Goal: Transaction & Acquisition: Purchase product/service

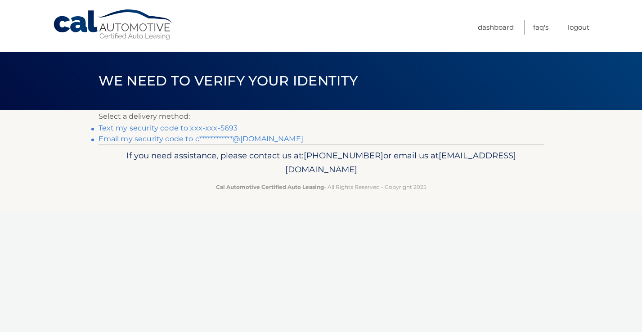
click at [196, 130] on link "Text my security code to xxx-xxx-5693" at bounding box center [169, 128] width 140 height 9
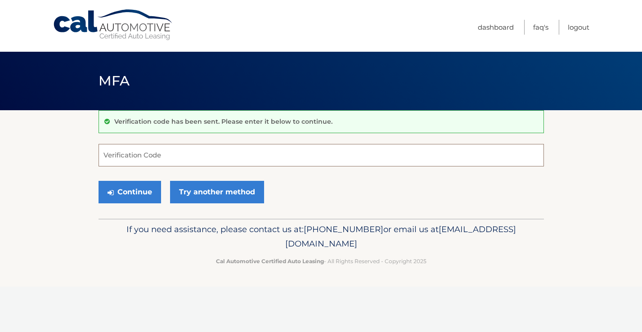
click at [166, 157] on input "Verification Code" at bounding box center [322, 155] width 446 height 23
type input "390490"
click at [151, 194] on button "Continue" at bounding box center [130, 192] width 63 height 23
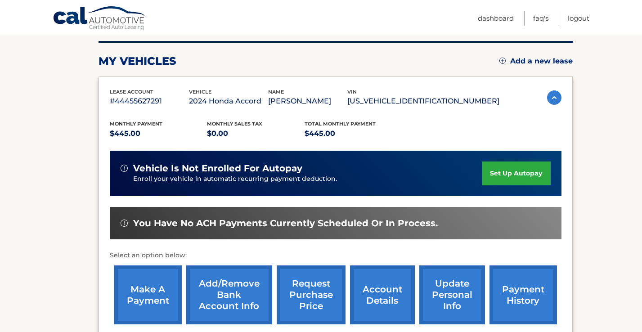
scroll to position [110, 0]
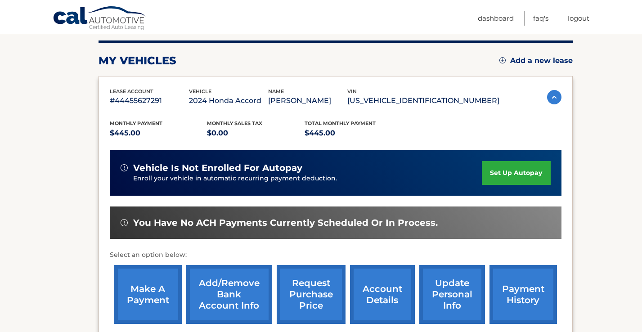
click at [162, 297] on link "make a payment" at bounding box center [148, 294] width 68 height 59
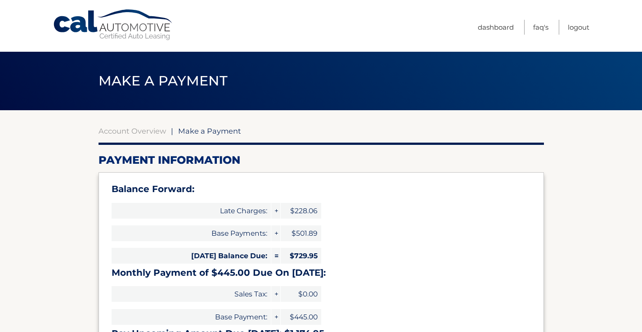
select select "MDM0YWViZjYtNDU3Yy00MDQzLWI4ZDAtY2U1NmFkYTQzZTcy"
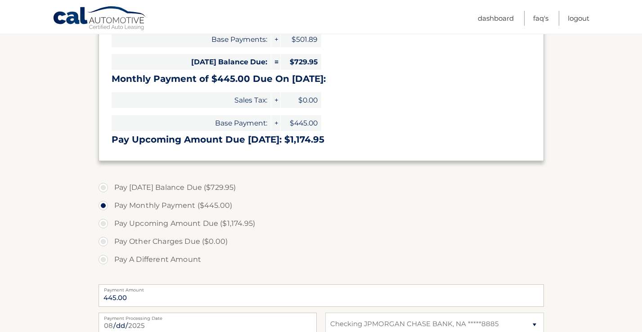
scroll to position [195, 0]
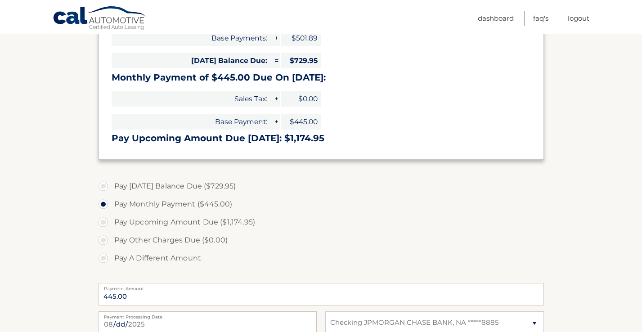
click at [106, 186] on label "Pay [DATE] Balance Due ($729.95)" at bounding box center [322, 186] width 446 height 18
click at [106, 186] on input "Pay [DATE] Balance Due ($729.95)" at bounding box center [106, 184] width 9 height 14
radio input "true"
type input "729.95"
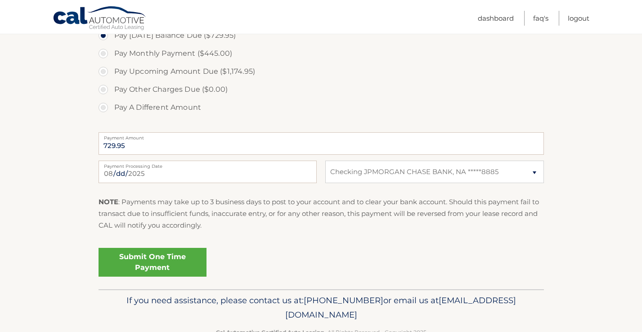
scroll to position [372, 0]
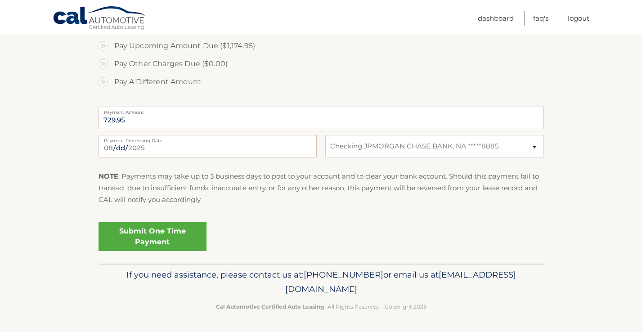
click at [164, 238] on link "Submit One Time Payment" at bounding box center [153, 236] width 108 height 29
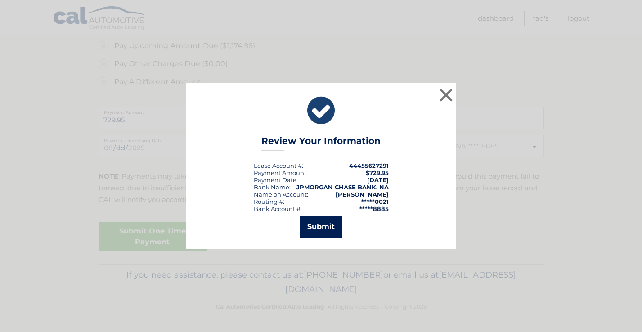
click at [317, 222] on button "Submit" at bounding box center [321, 227] width 42 height 22
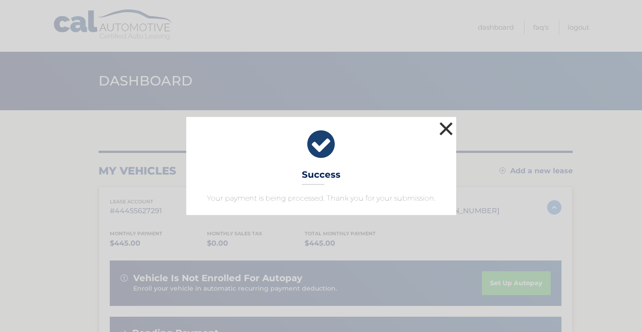
click at [448, 128] on button "×" at bounding box center [446, 129] width 18 height 18
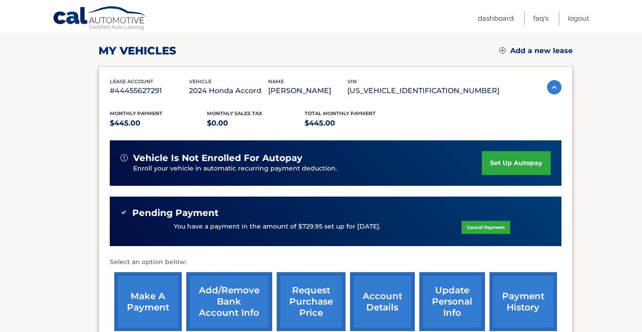
scroll to position [230, 0]
